Goal: Task Accomplishment & Management: Use online tool/utility

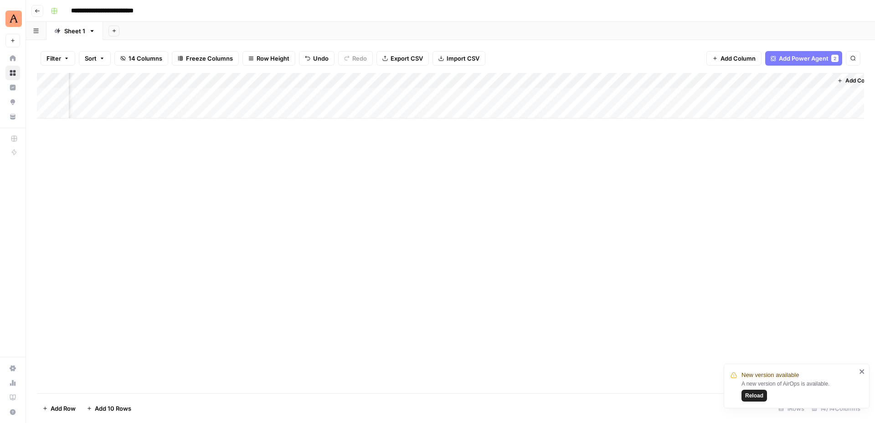
scroll to position [0, 495]
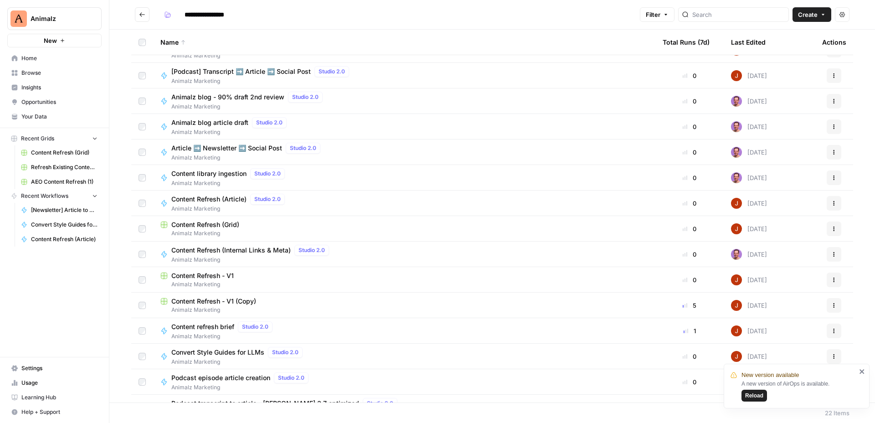
scroll to position [214, 0]
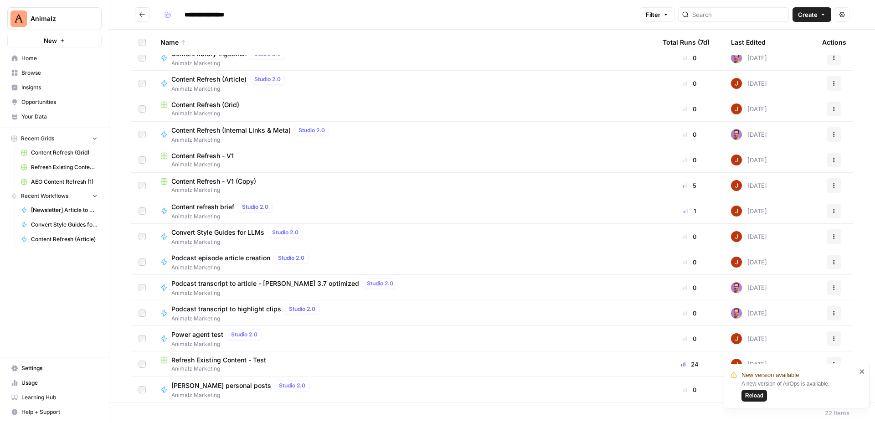
click at [220, 181] on span "Content Refresh - V1 (Copy)" at bounding box center [213, 181] width 85 height 9
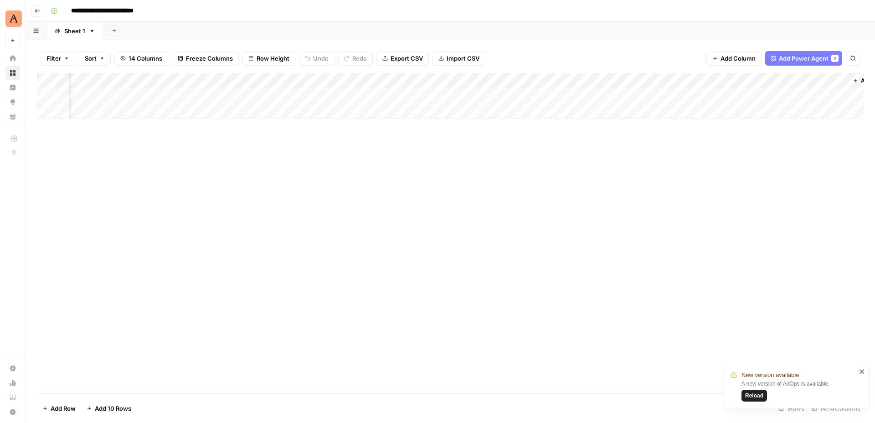
scroll to position [0, 511]
click at [752, 392] on span "Reload" at bounding box center [754, 396] width 18 height 8
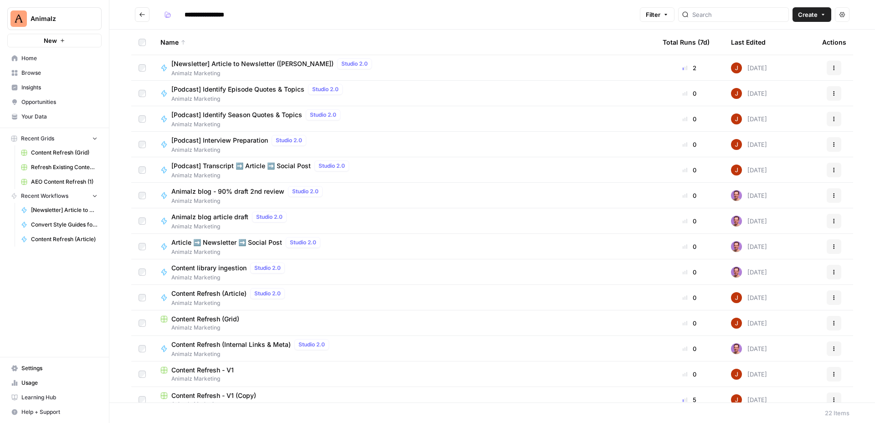
scroll to position [214, 0]
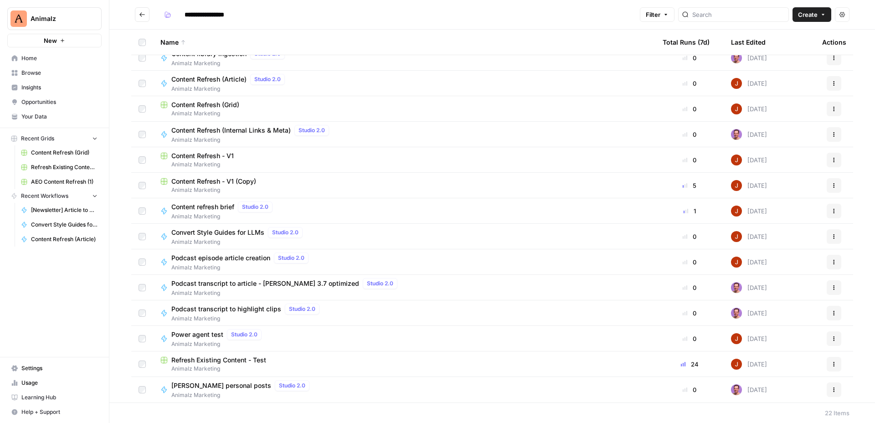
click at [232, 184] on span "Content Refresh - V1 (Copy)" at bounding box center [213, 181] width 85 height 9
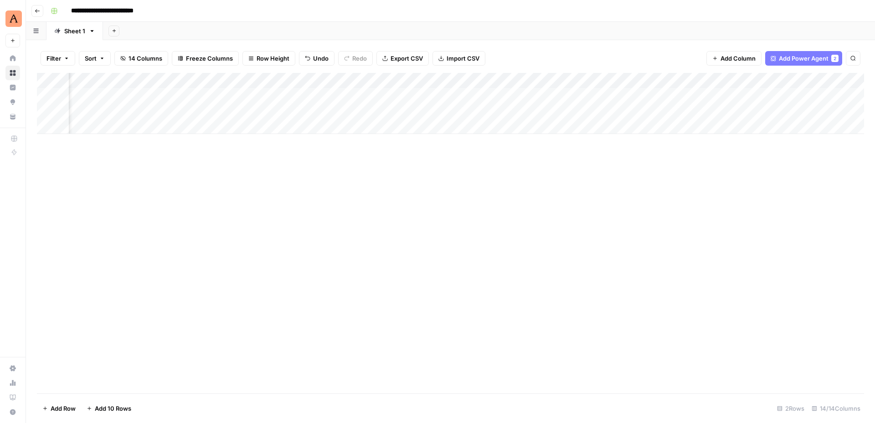
scroll to position [0, 511]
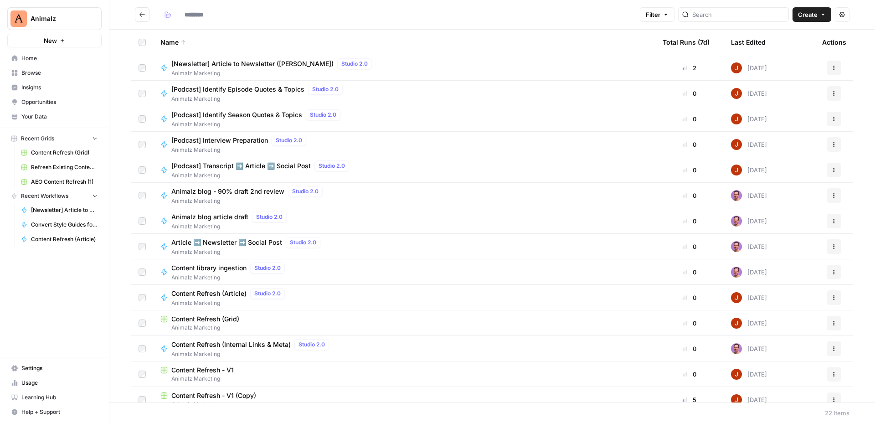
type input "**********"
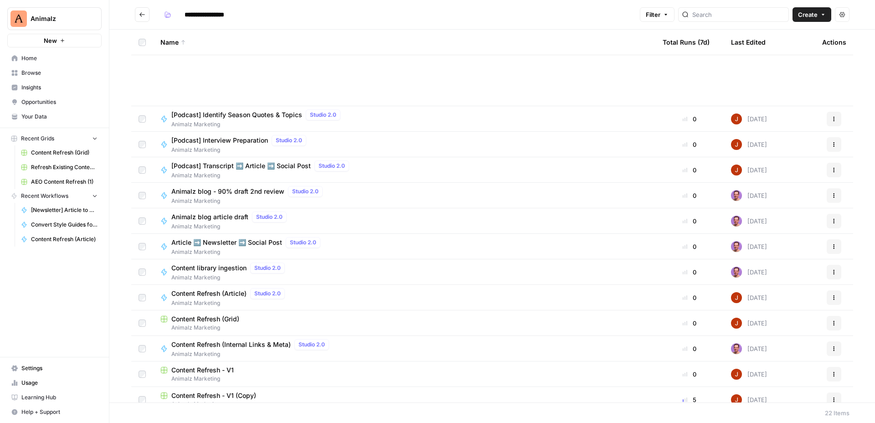
scroll to position [214, 0]
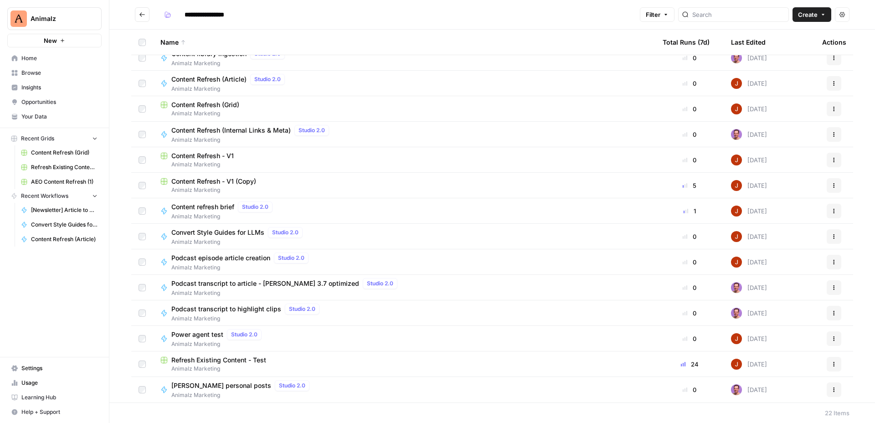
click at [247, 179] on span "Content Refresh - V1 (Copy)" at bounding box center [213, 181] width 85 height 9
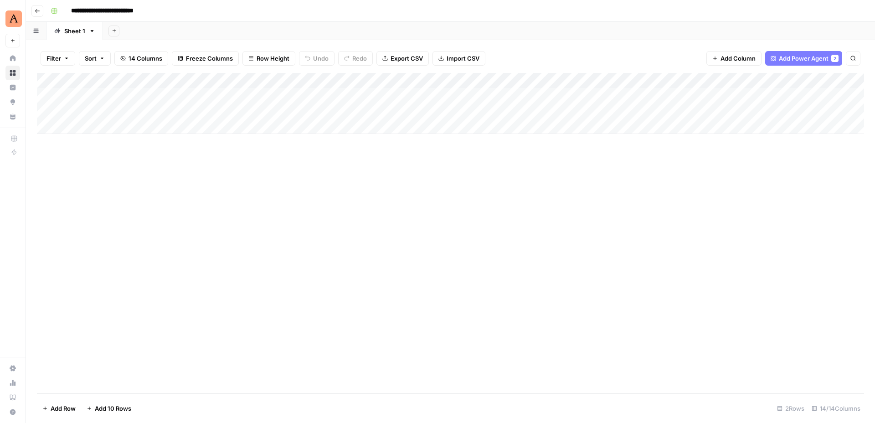
click at [150, 108] on div "Add Column" at bounding box center [450, 103] width 827 height 61
click at [147, 110] on div "Add Column" at bounding box center [450, 103] width 827 height 61
click at [235, 200] on div "Add Column" at bounding box center [450, 233] width 827 height 320
click at [244, 109] on div "Add Column" at bounding box center [450, 103] width 827 height 61
click at [672, 81] on div "Add Column" at bounding box center [450, 103] width 827 height 61
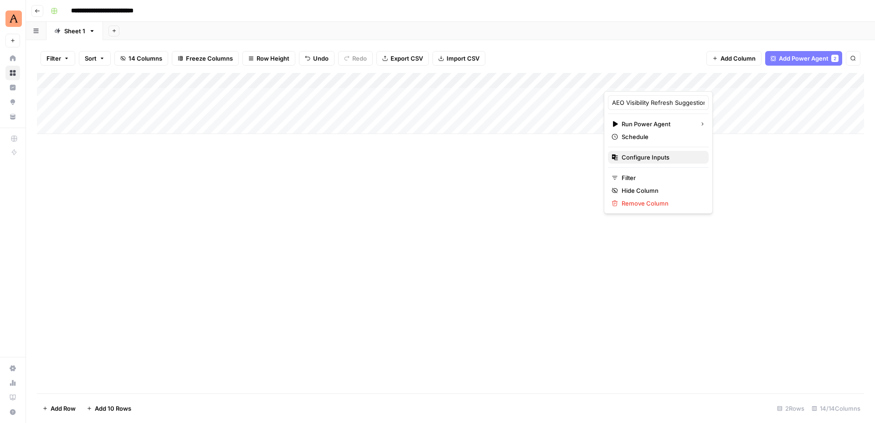
click at [648, 158] on span "Configure Inputs" at bounding box center [662, 157] width 80 height 9
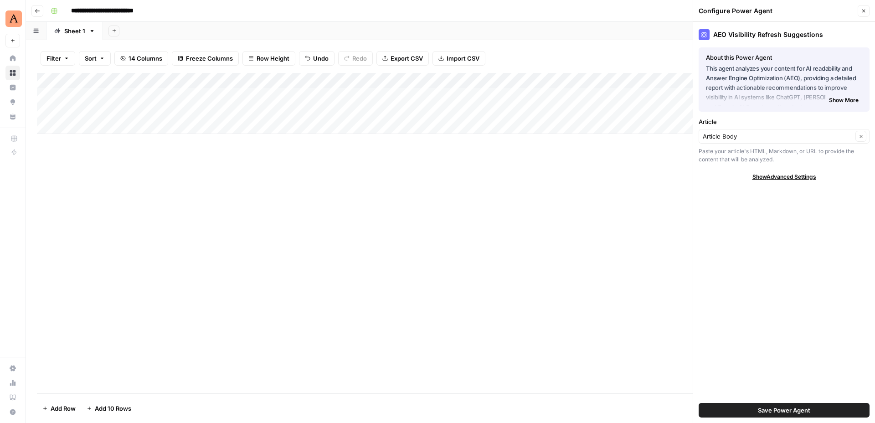
click at [862, 10] on icon "button" at bounding box center [863, 10] width 5 height 5
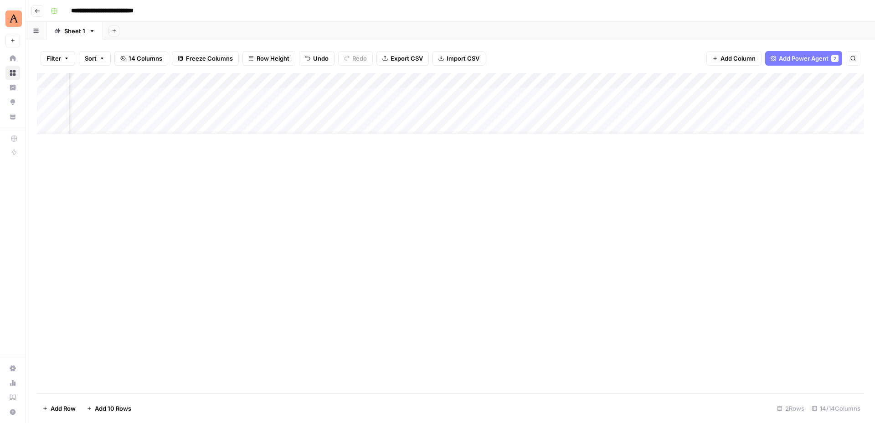
scroll to position [0, 511]
click at [782, 91] on div "Add Column" at bounding box center [450, 103] width 827 height 61
click at [802, 94] on div "Add Column" at bounding box center [450, 103] width 827 height 61
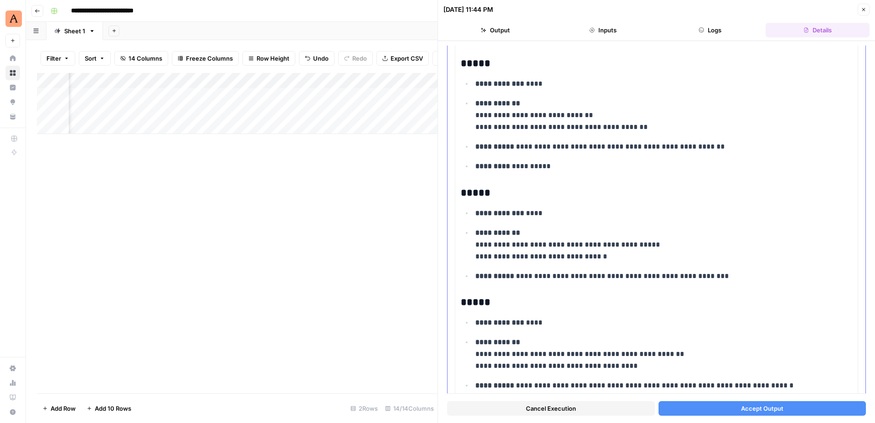
scroll to position [4272, 0]
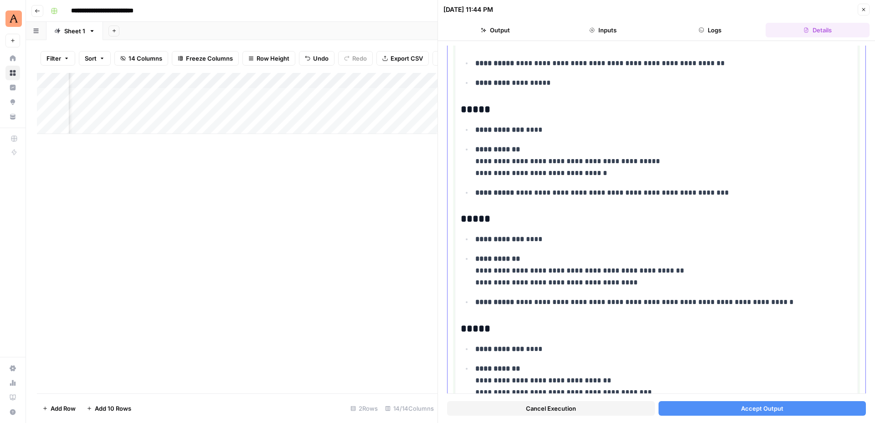
drag, startPoint x: 513, startPoint y: 163, endPoint x: 539, endPoint y: 167, distance: 25.8
click at [539, 167] on p "**********" at bounding box center [663, 162] width 377 height 36
click at [859, 10] on button "Close" at bounding box center [864, 10] width 12 height 12
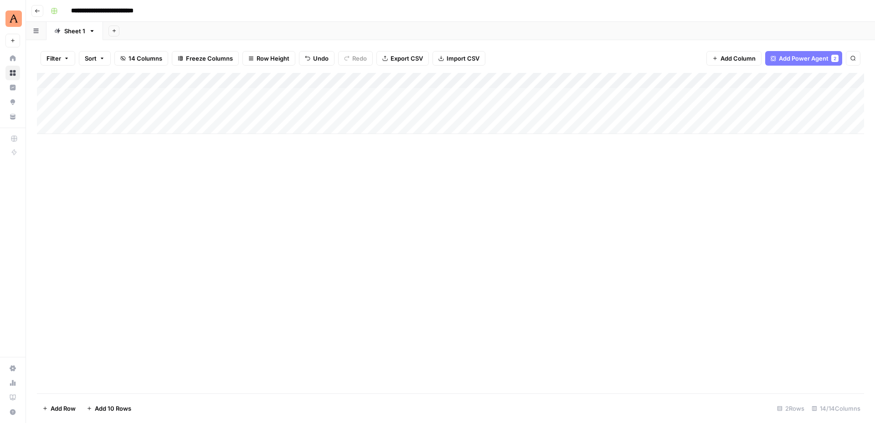
click at [652, 108] on div "Add Column" at bounding box center [450, 103] width 827 height 61
click at [493, 79] on div "Add Column" at bounding box center [450, 103] width 827 height 61
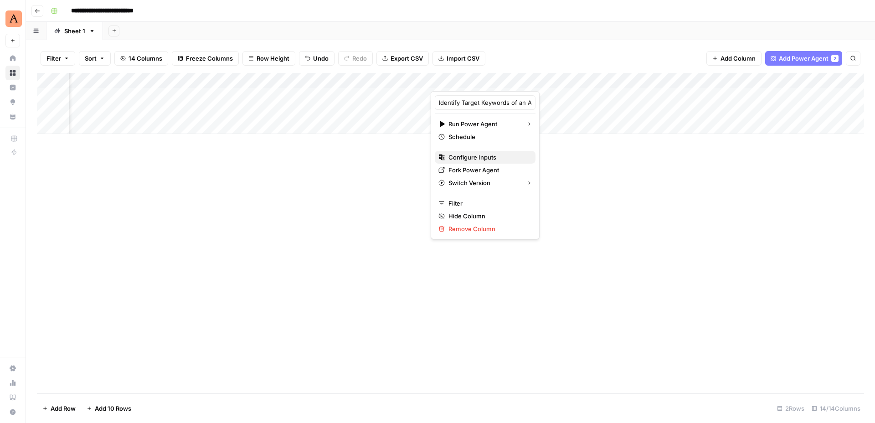
click at [491, 156] on span "Configure Inputs" at bounding box center [489, 157] width 80 height 9
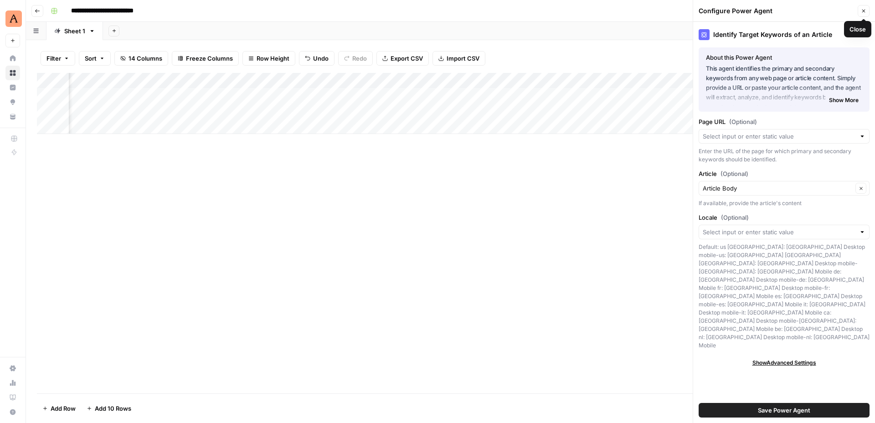
click at [868, 10] on button "Close" at bounding box center [864, 11] width 12 height 12
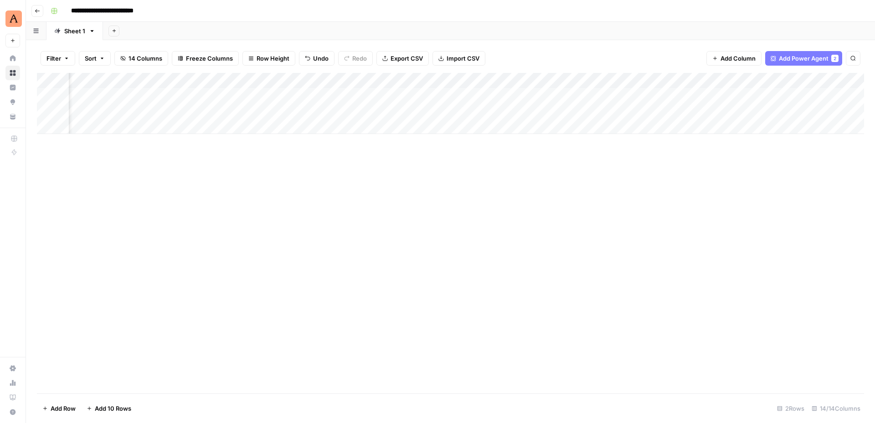
scroll to position [0, 0]
click at [525, 112] on div "Add Column" at bounding box center [450, 103] width 827 height 61
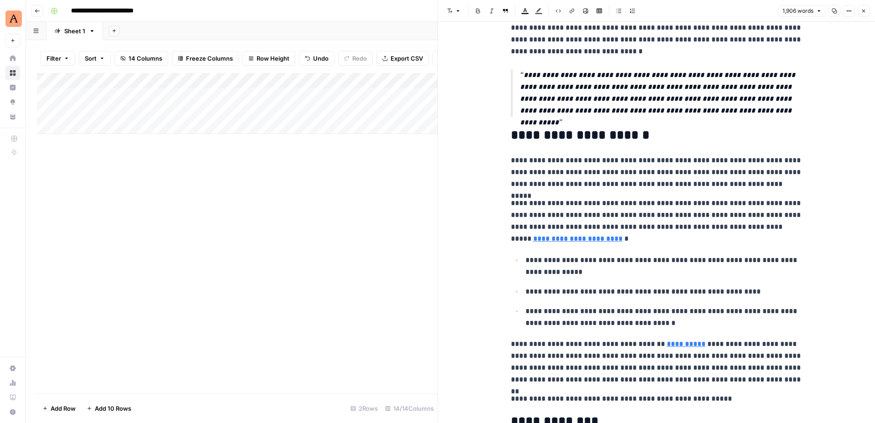
scroll to position [1749, 0]
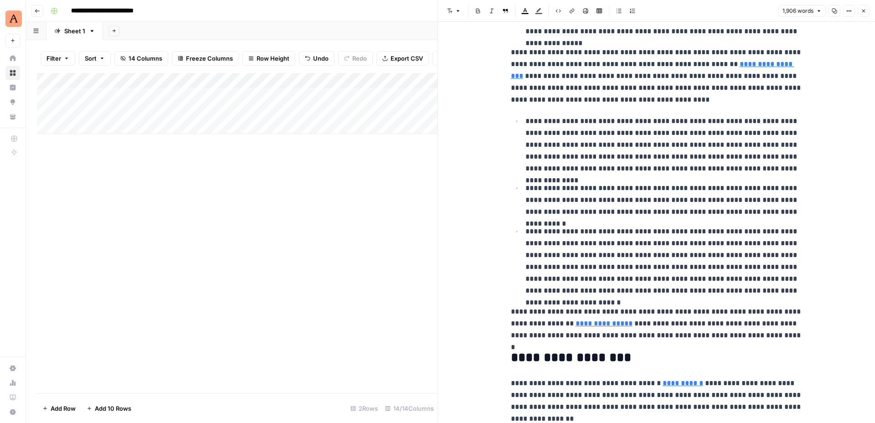
click at [867, 8] on button "Close" at bounding box center [864, 11] width 12 height 12
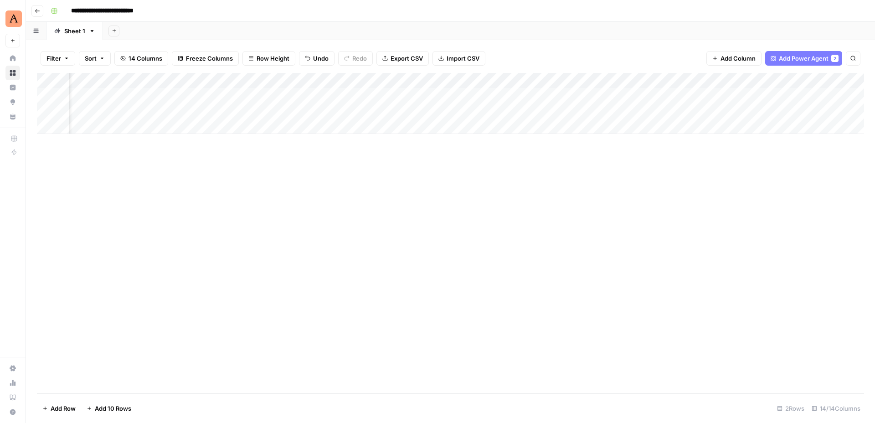
scroll to position [0, 299]
click at [516, 111] on div "Add Column" at bounding box center [450, 103] width 827 height 61
click at [747, 80] on div "Add Column" at bounding box center [450, 103] width 827 height 61
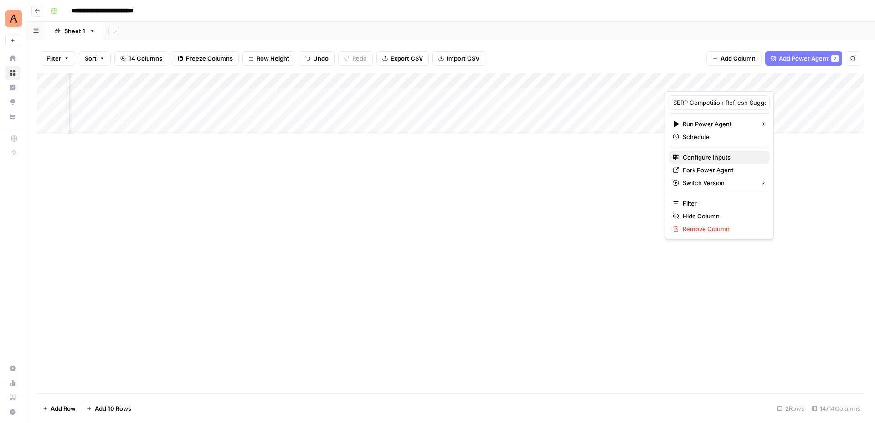
click at [707, 155] on span "Configure Inputs" at bounding box center [723, 157] width 80 height 9
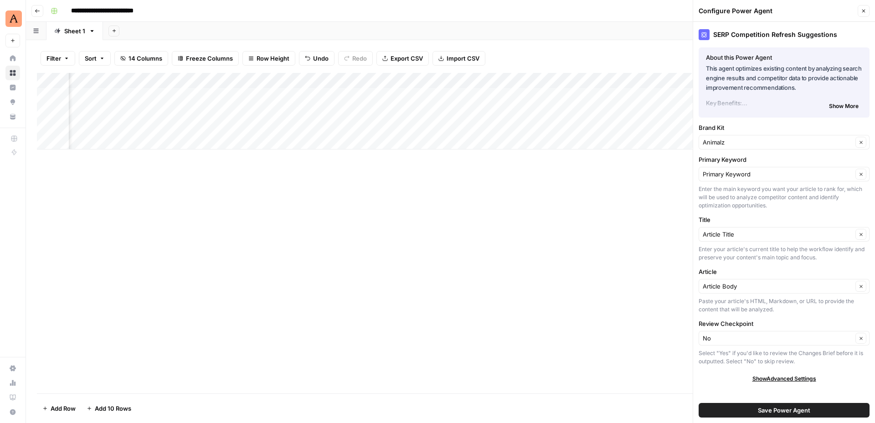
scroll to position [0, 444]
click at [864, 13] on icon "button" at bounding box center [863, 10] width 5 height 5
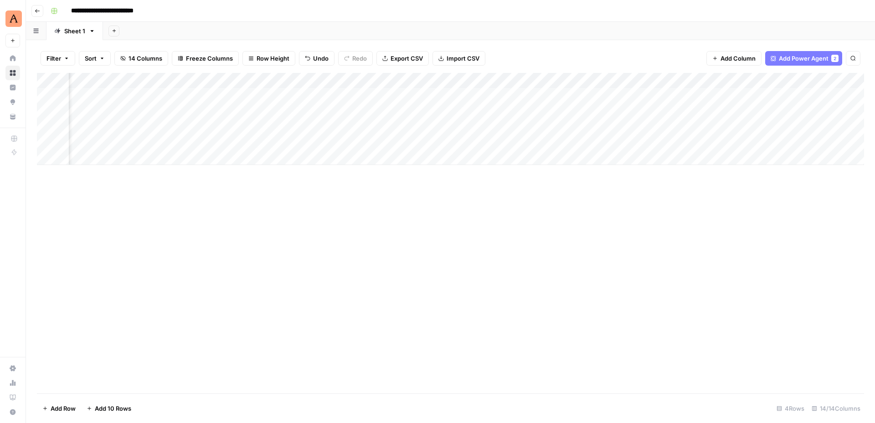
scroll to position [0, 0]
click at [44, 125] on div "Add Column" at bounding box center [450, 119] width 827 height 92
click at [46, 141] on div "Add Column" at bounding box center [450, 119] width 827 height 92
click at [58, 405] on span "Delete 2 Rows" at bounding box center [62, 408] width 41 height 9
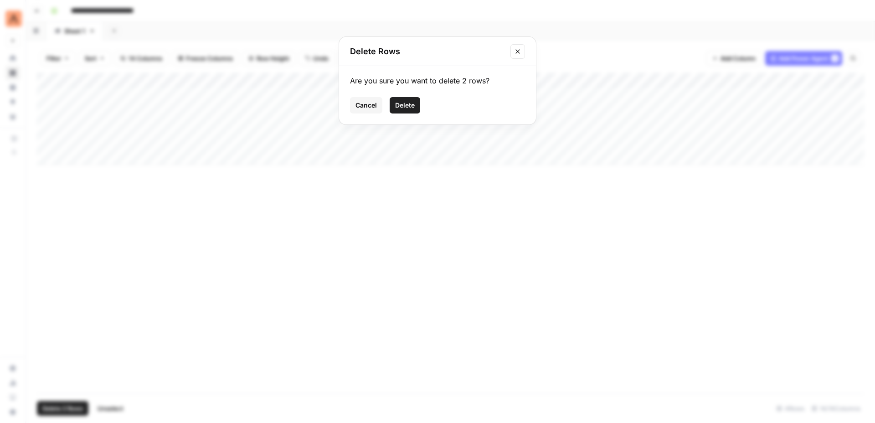
click at [397, 103] on span "Delete" at bounding box center [405, 105] width 20 height 9
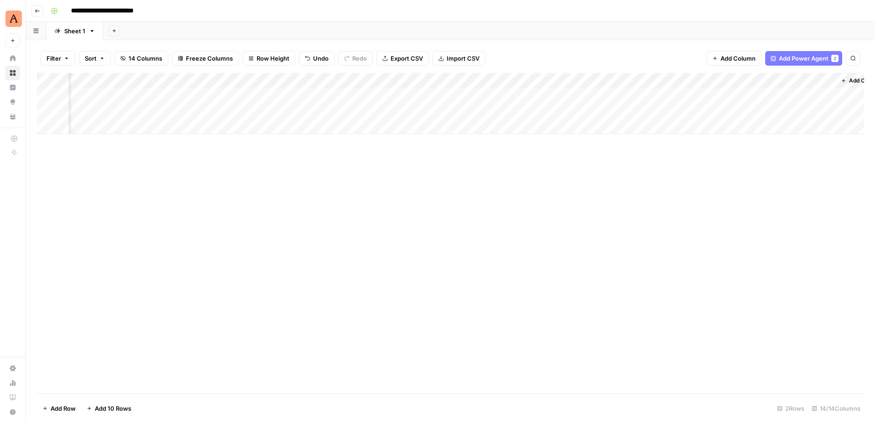
scroll to position [0, 490]
click at [579, 110] on div "Add Column" at bounding box center [450, 103] width 827 height 61
click at [244, 111] on div "Add Column" at bounding box center [450, 150] width 827 height 154
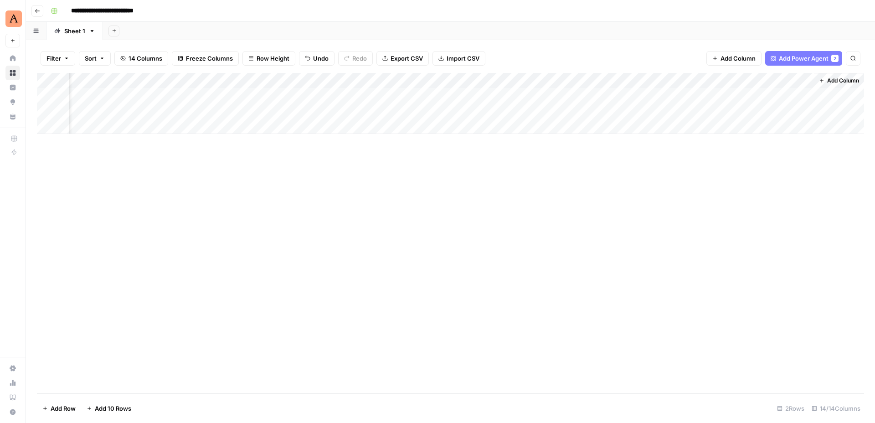
click at [749, 107] on div "Add Column" at bounding box center [450, 103] width 827 height 61
